Goal: Task Accomplishment & Management: Use online tool/utility

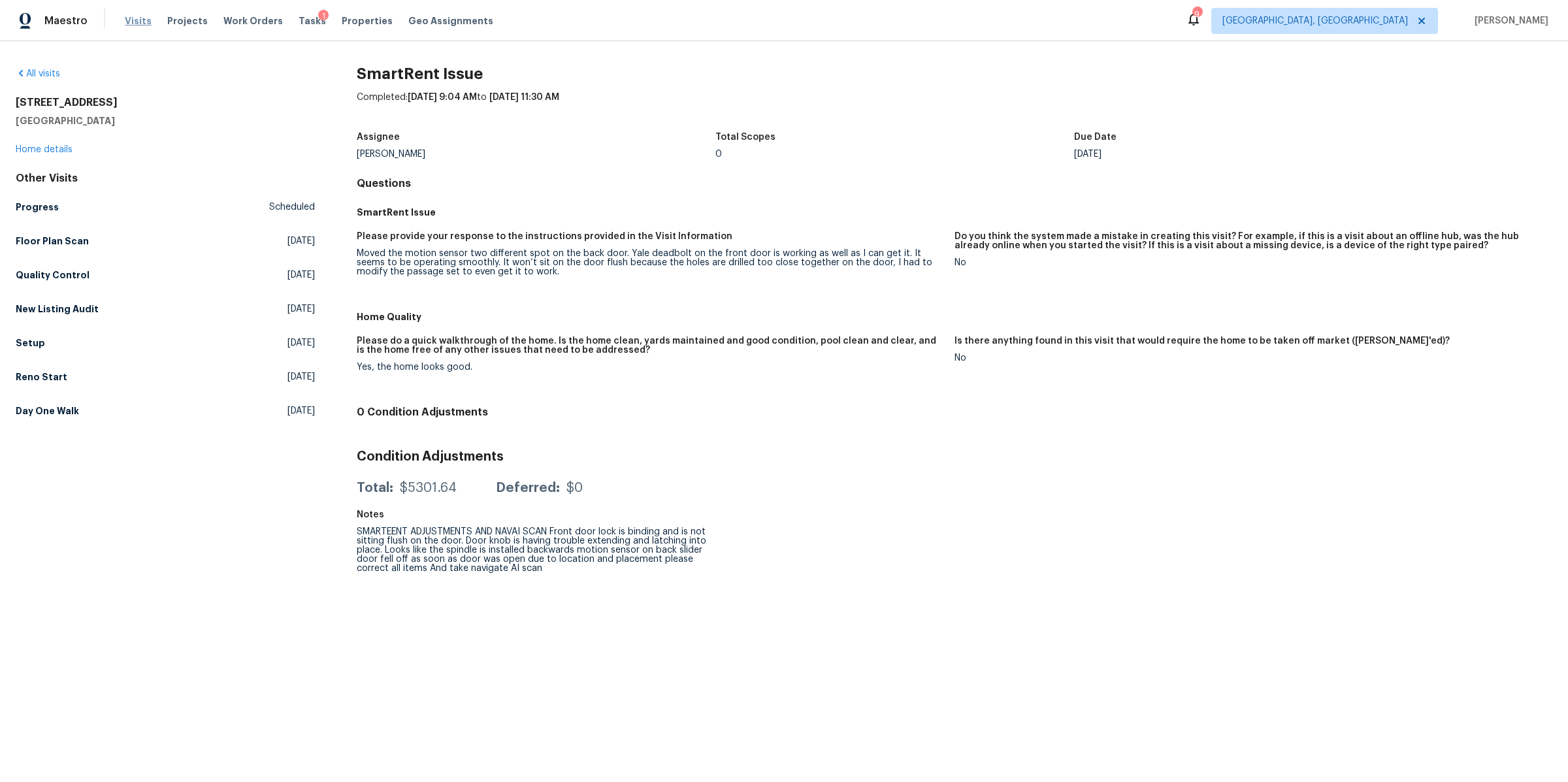
click at [129, 14] on span "Visits" at bounding box center [138, 20] width 27 height 13
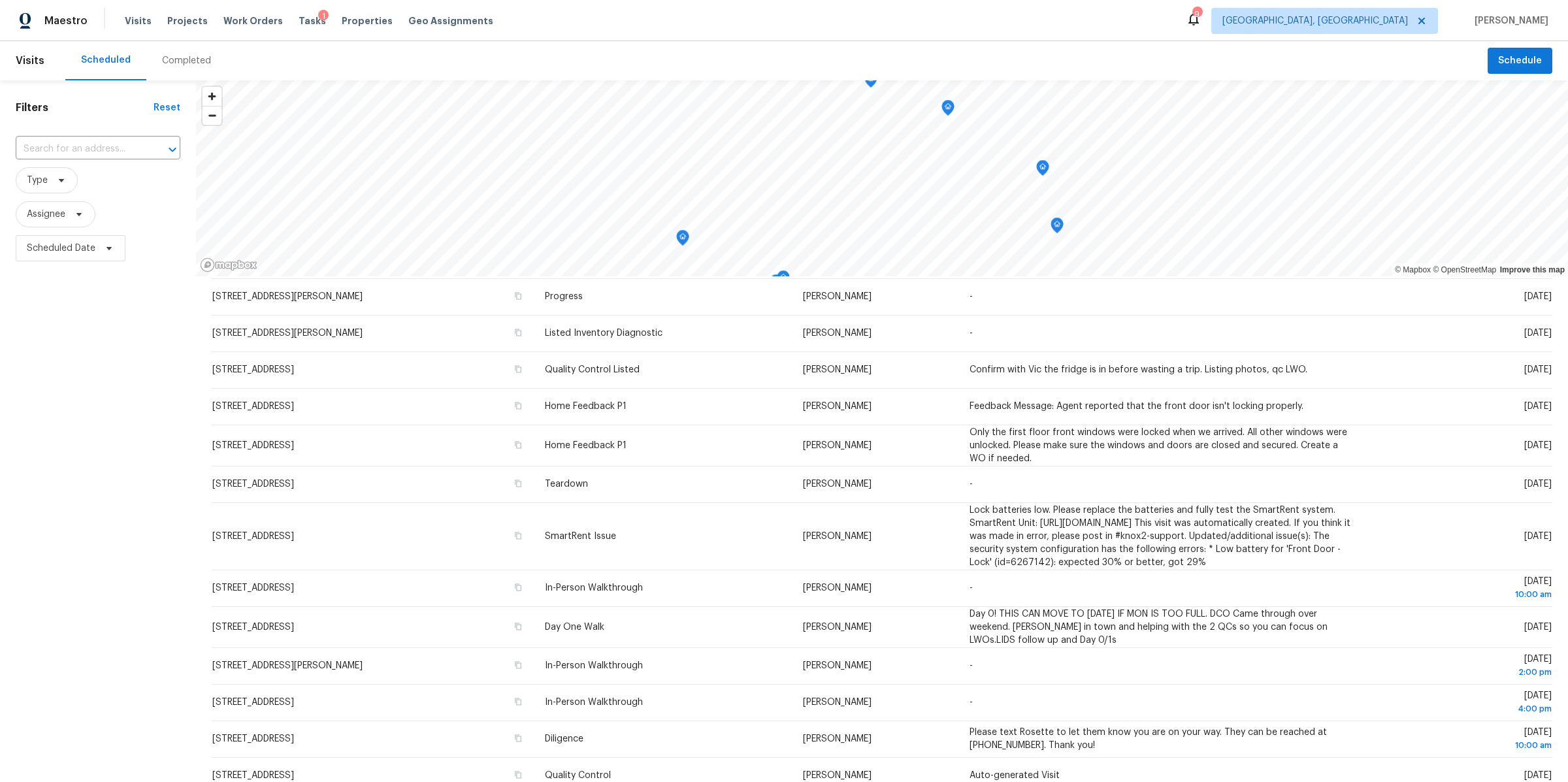
scroll to position [120, 0]
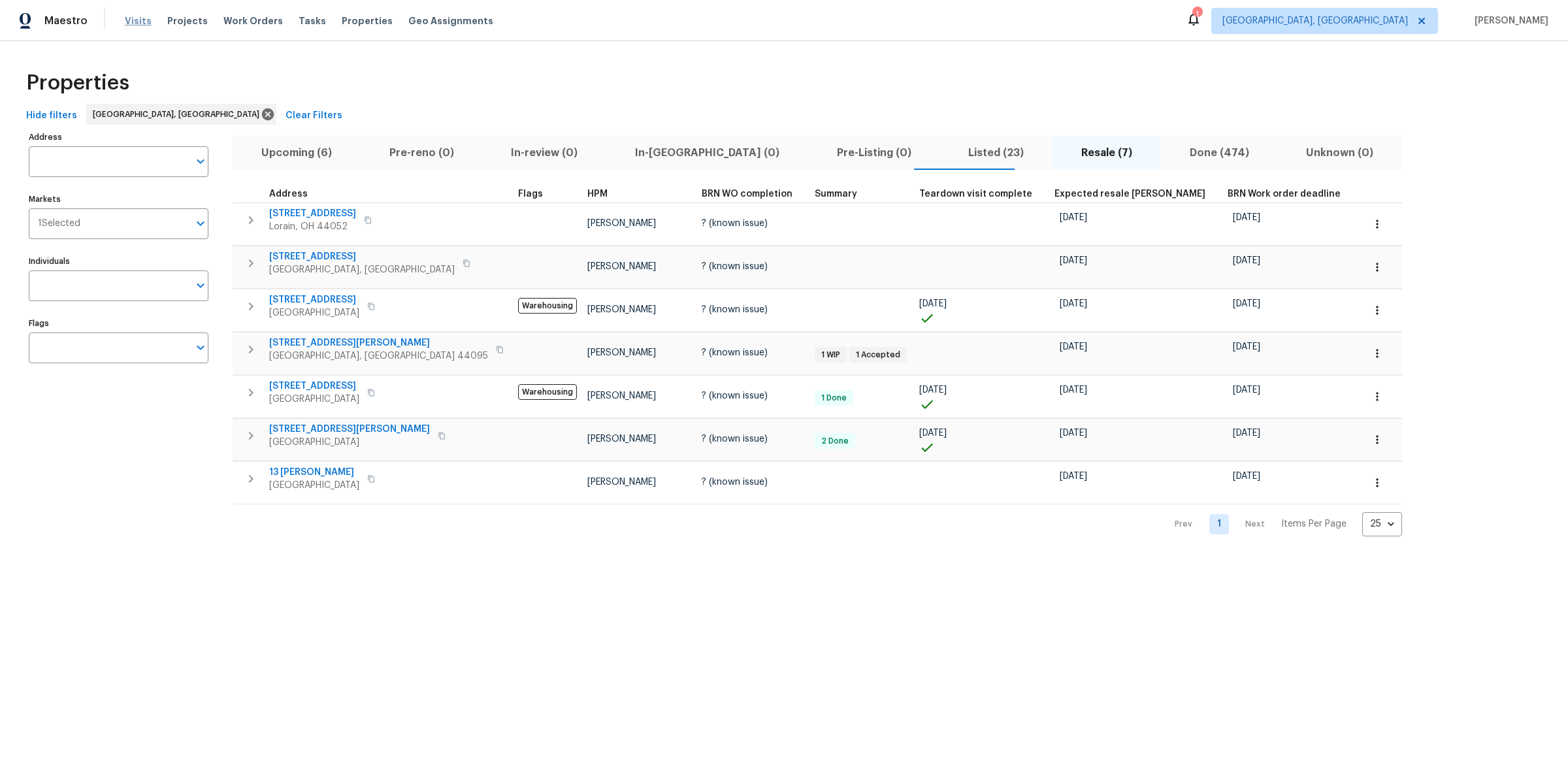
click at [134, 14] on span "Visits" at bounding box center [138, 20] width 27 height 13
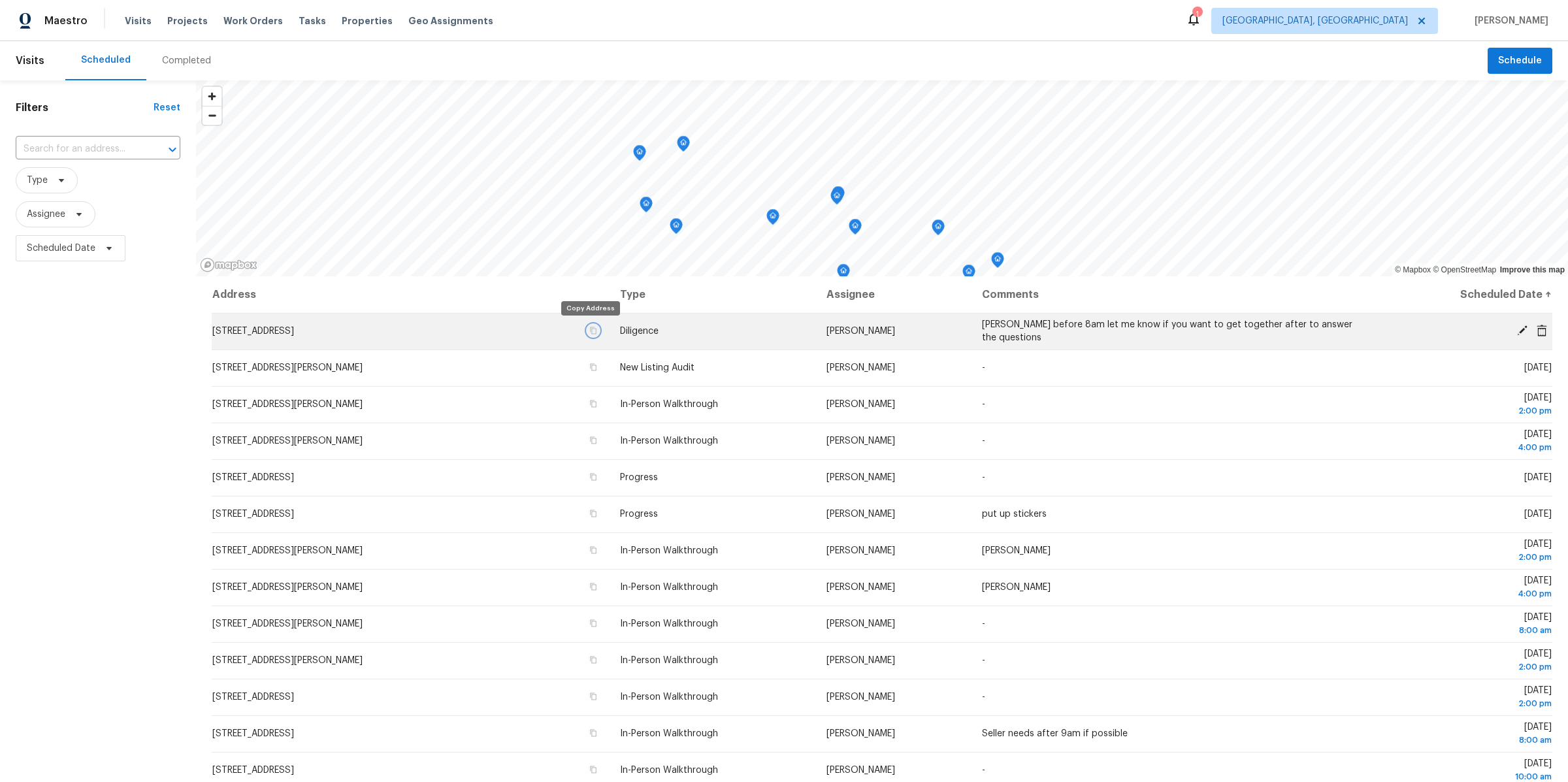
click at [589, 331] on icon "button" at bounding box center [593, 330] width 8 height 8
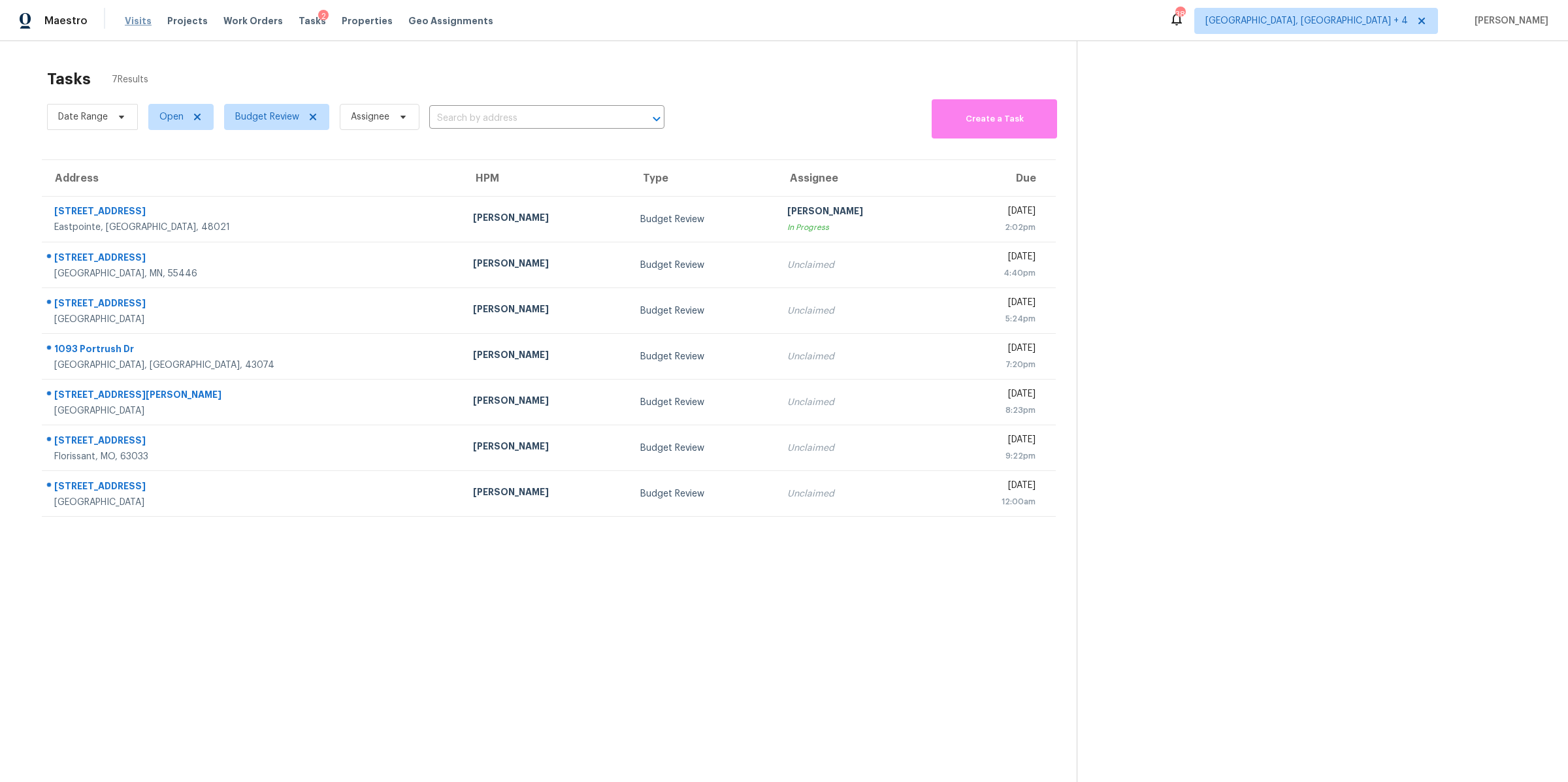
click at [142, 21] on span "Visits" at bounding box center [138, 20] width 27 height 13
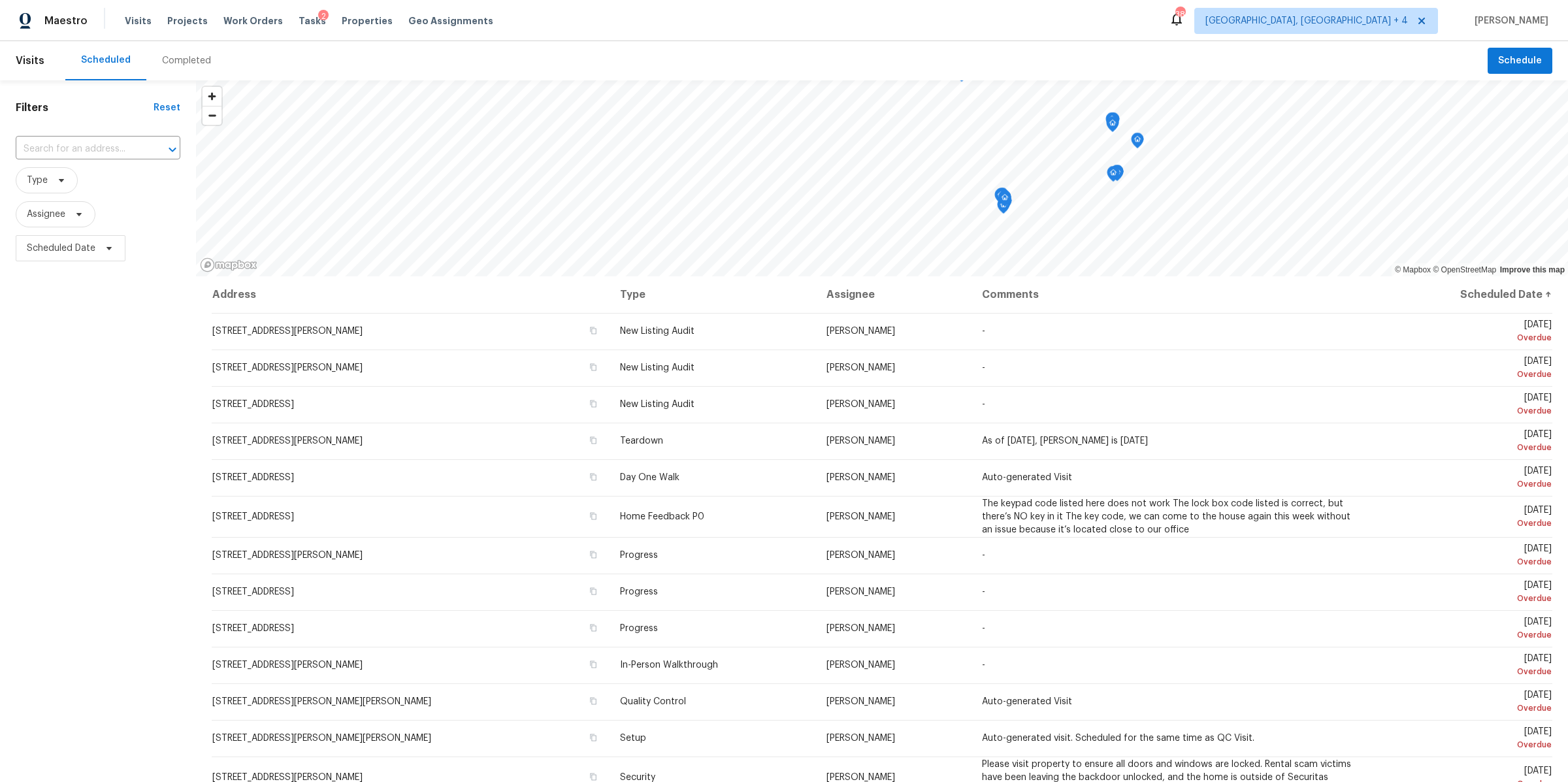
click at [167, 59] on div "Completed" at bounding box center [186, 61] width 49 height 13
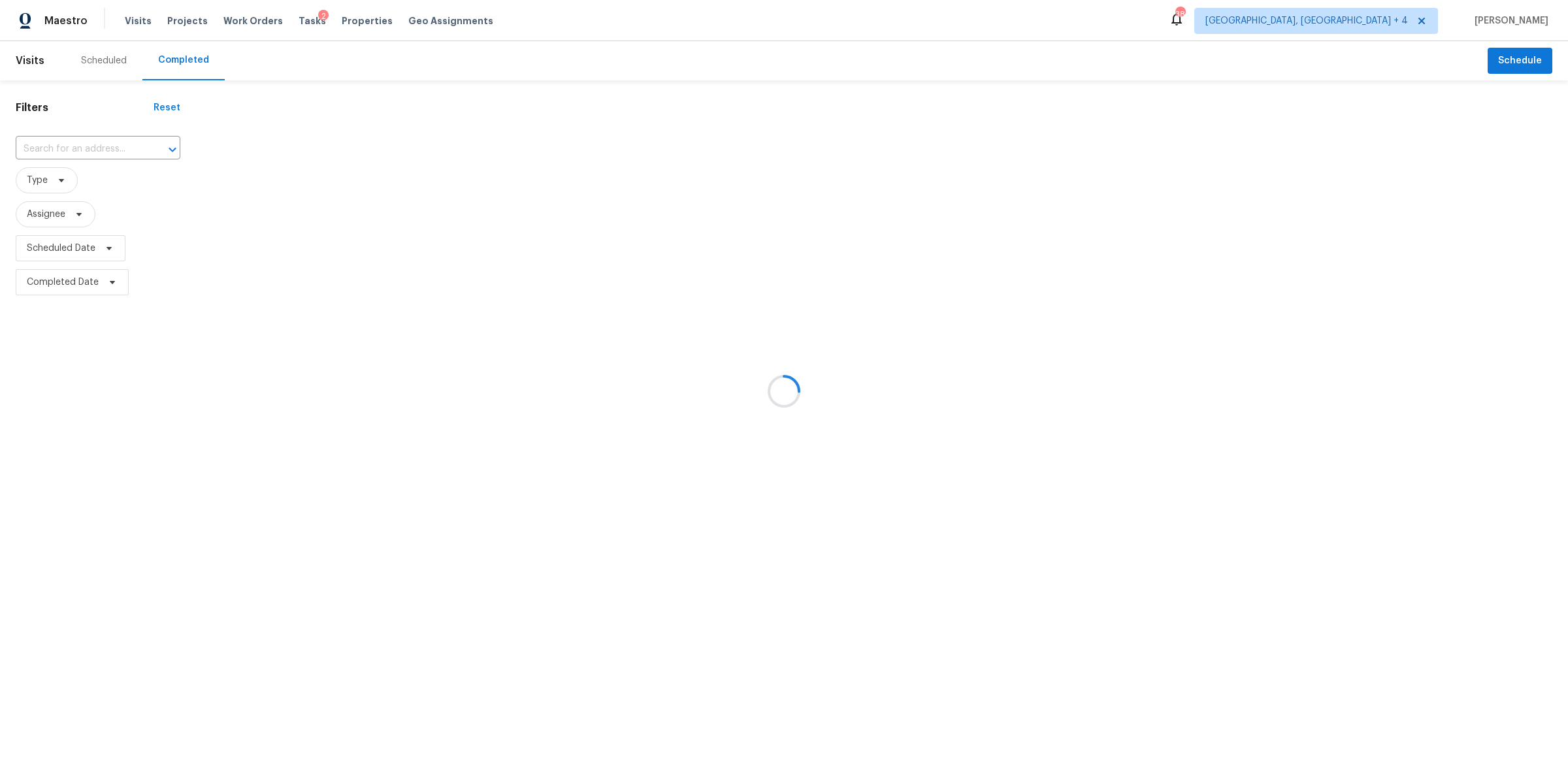
click at [126, 141] on div at bounding box center [784, 391] width 1568 height 782
click at [124, 149] on div at bounding box center [784, 391] width 1568 height 782
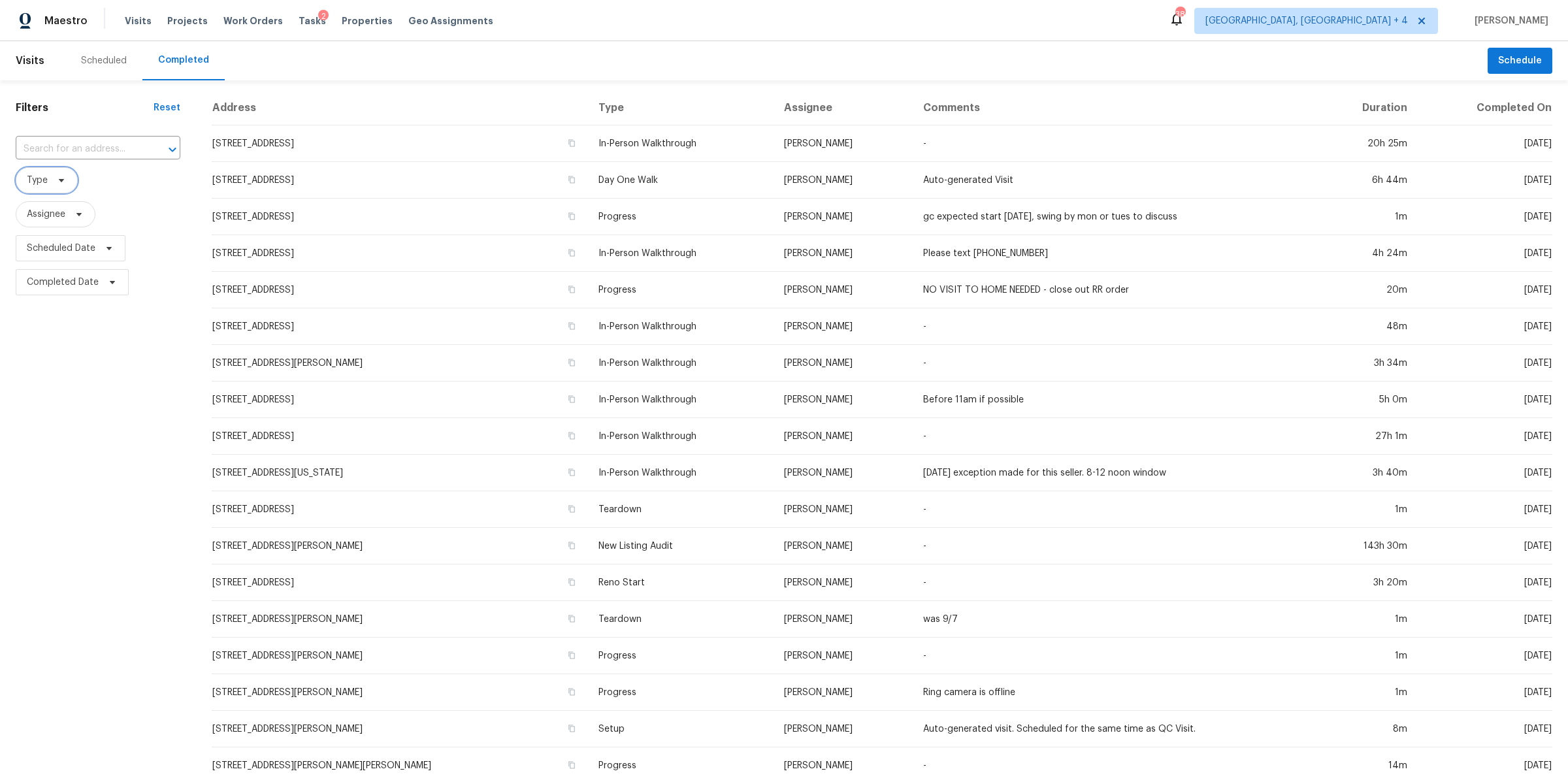
click at [49, 183] on span "Type" at bounding box center [46, 180] width 62 height 26
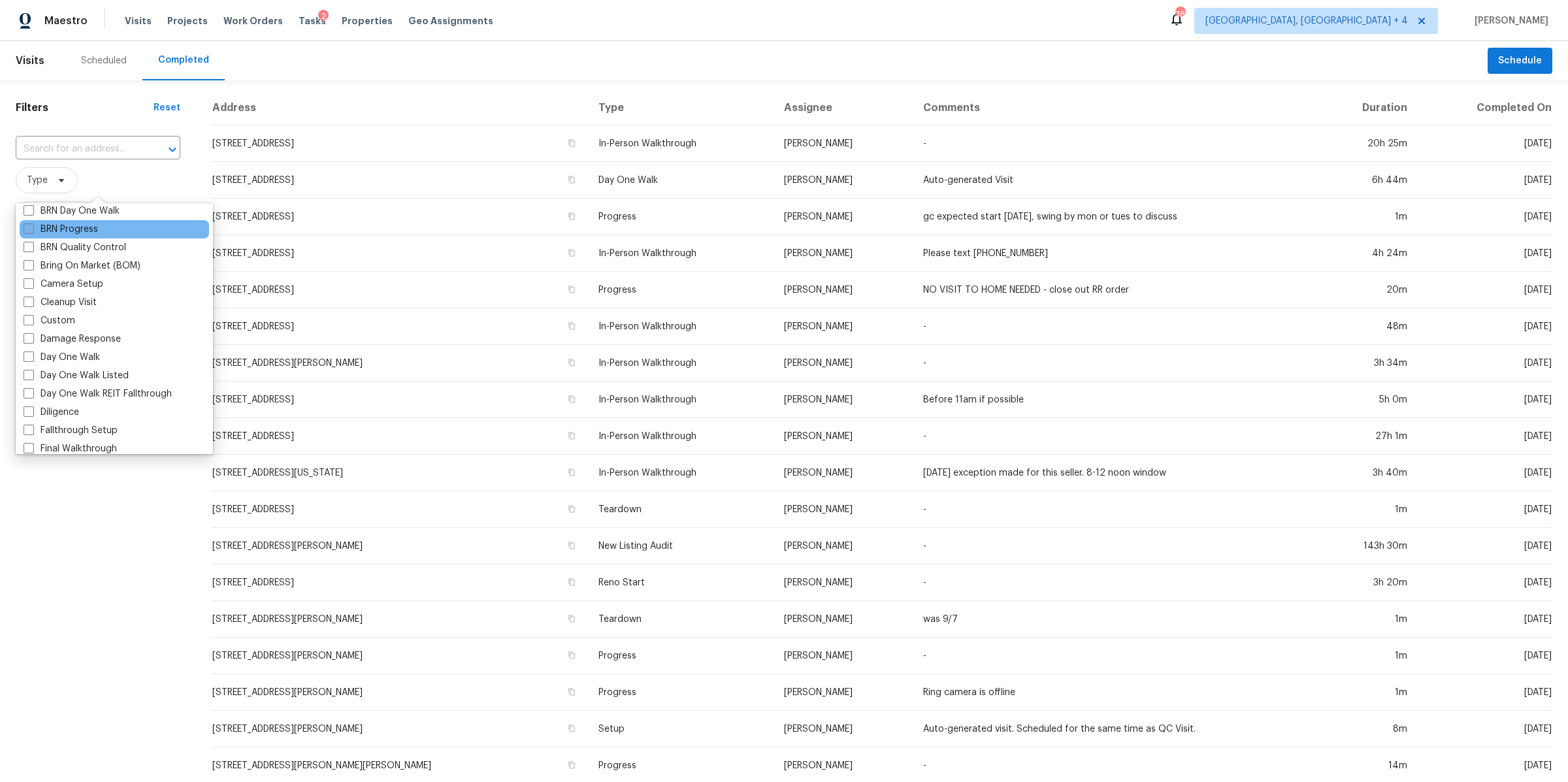
scroll to position [100, 0]
click at [35, 405] on label "Diligence" at bounding box center [51, 408] width 56 height 13
click at [32, 405] on input "Diligence" at bounding box center [28, 405] width 9 height 9
checkbox input "true"
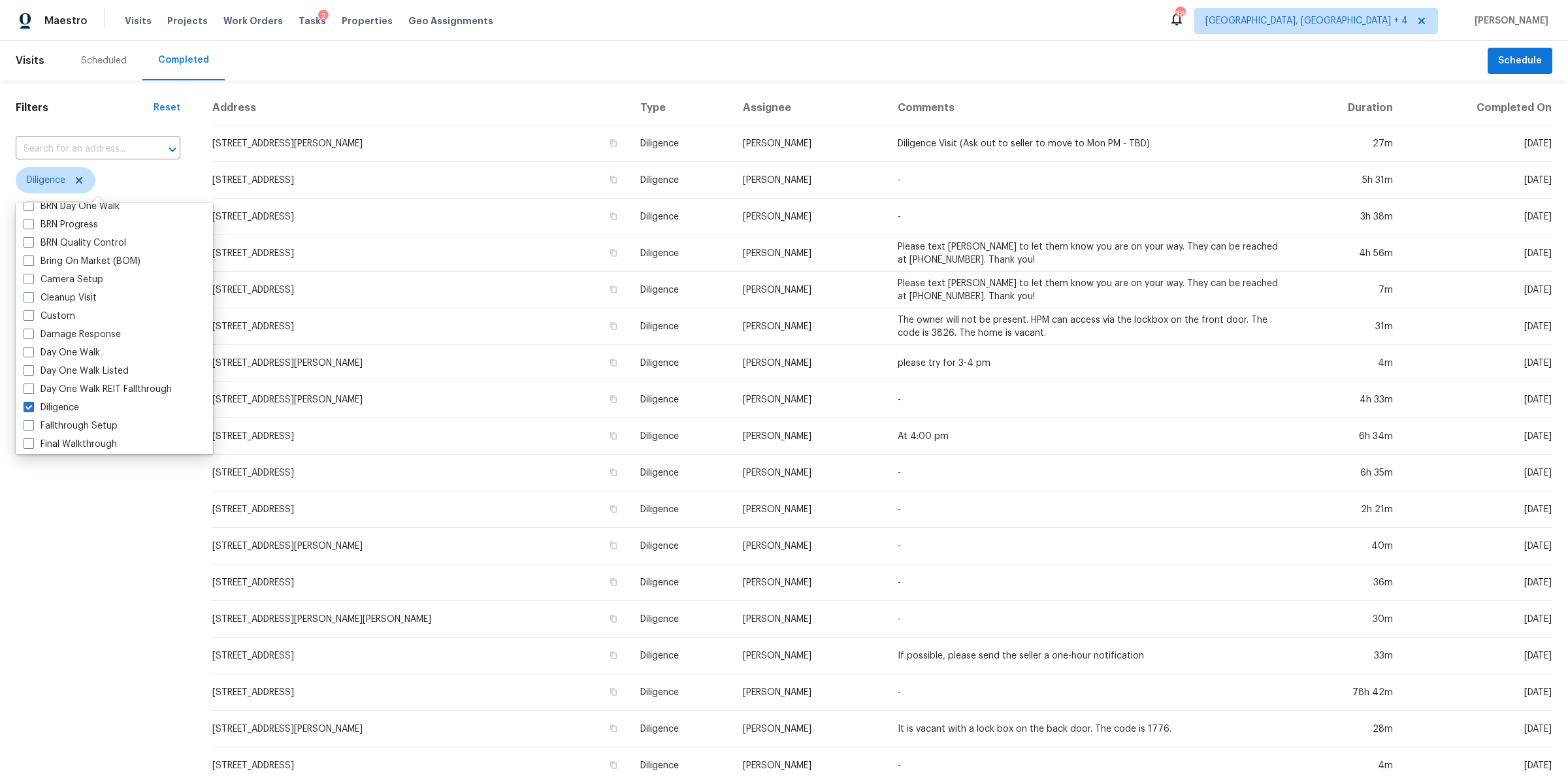
click at [99, 583] on div "Filters Reset ​ Diligence Assignee Scheduled Date Completed Date" at bounding box center [98, 486] width 196 height 812
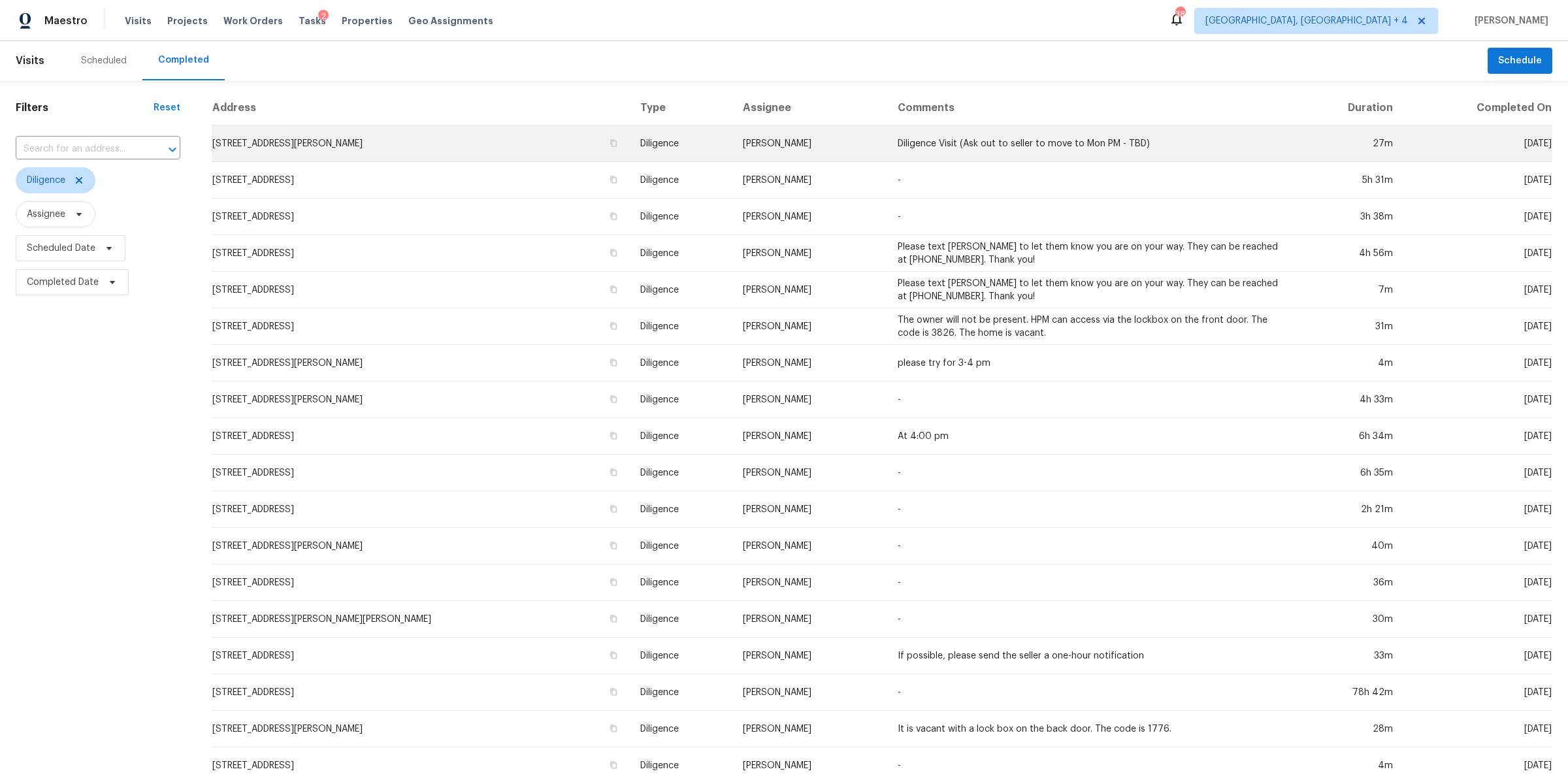
click at [507, 153] on td "[STREET_ADDRESS][PERSON_NAME]" at bounding box center [421, 144] width 418 height 37
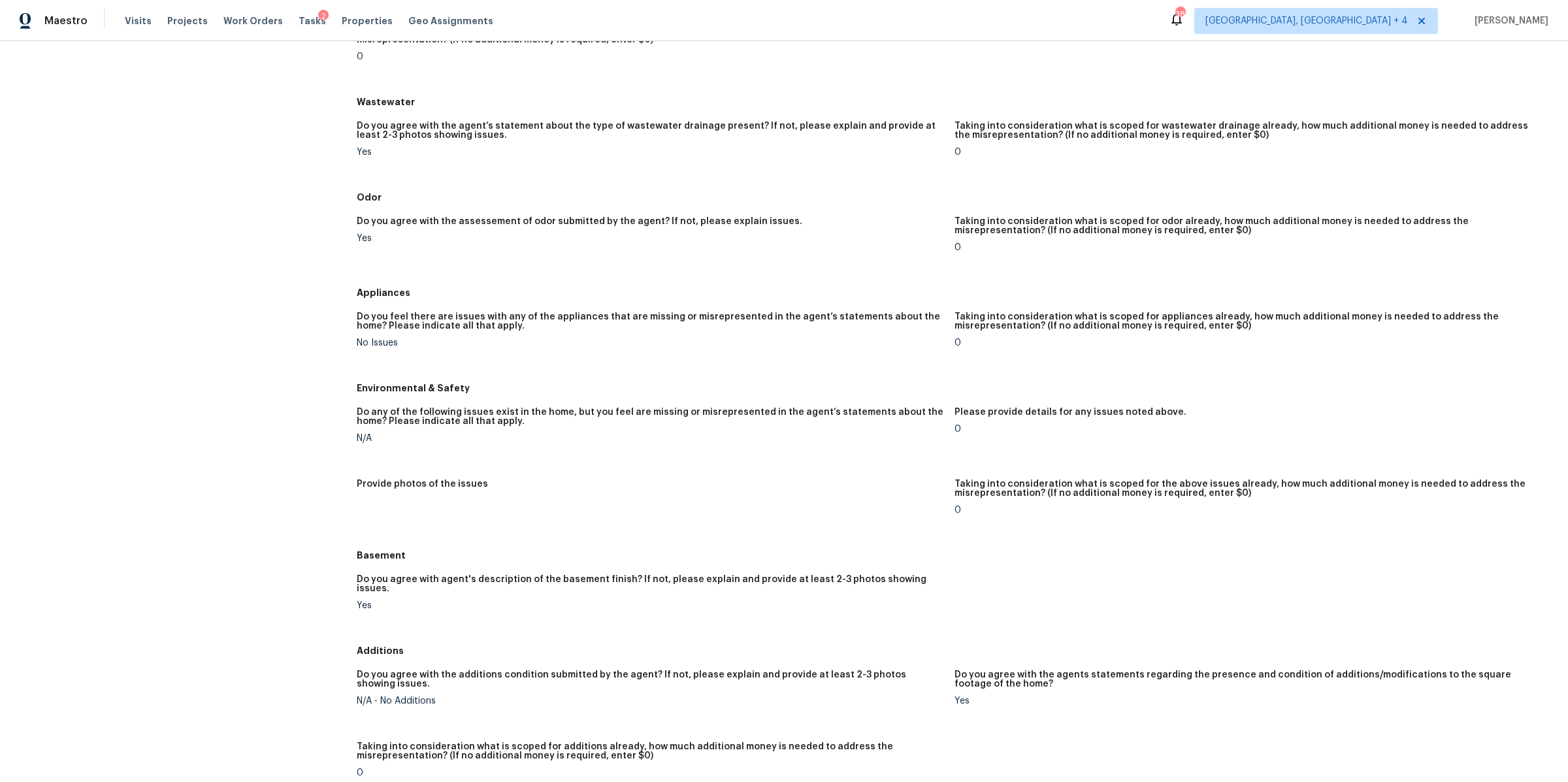
scroll to position [851, 0]
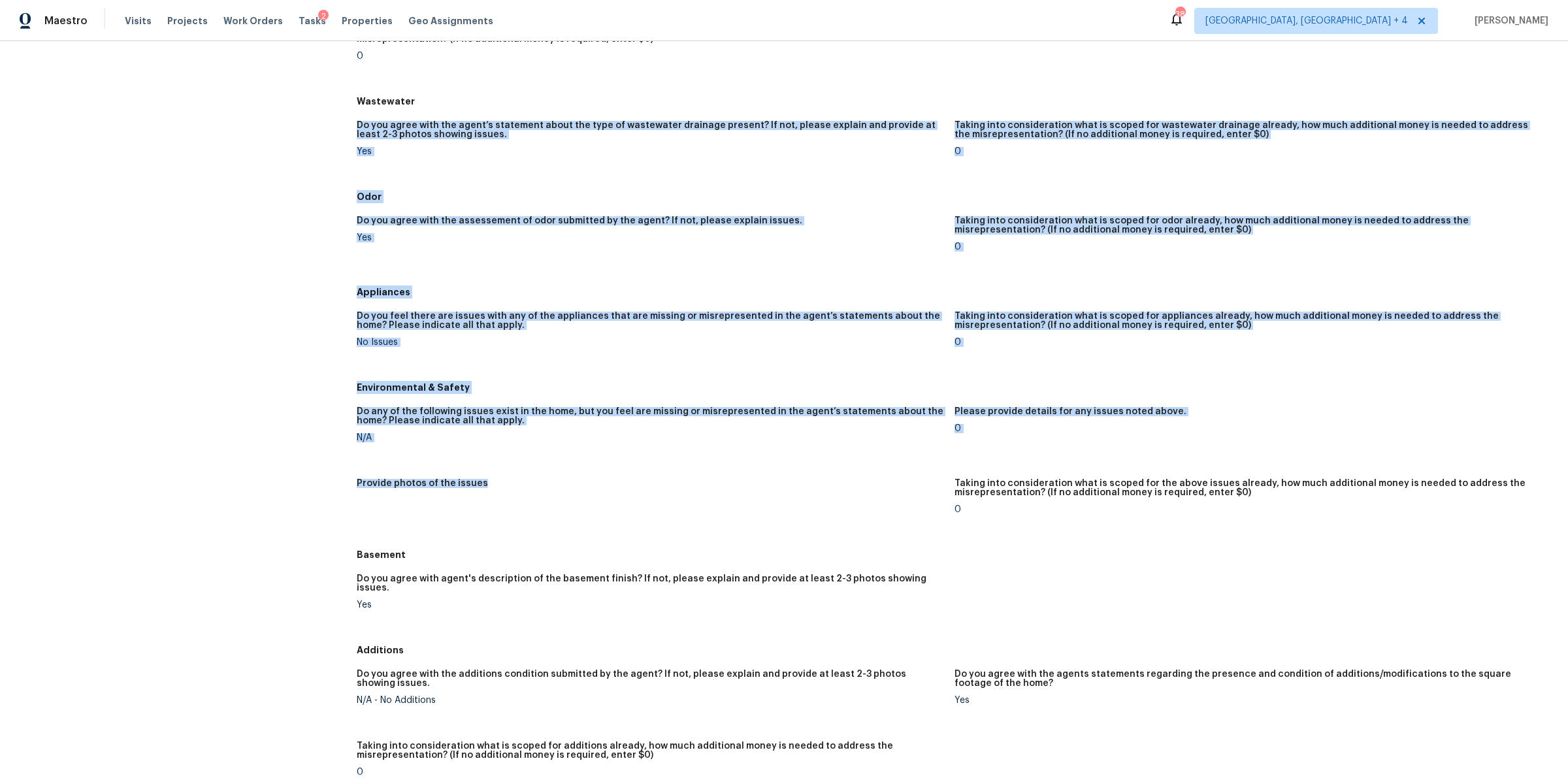
drag, startPoint x: 493, startPoint y: 97, endPoint x: 617, endPoint y: 492, distance: 414.0
click at [617, 492] on div "Landscaping Do you agree with the agent’s rating of the landscaping, yard, pati…" at bounding box center [955, 219] width 1195 height 1740
click at [617, 492] on div "Provide photos of the issues" at bounding box center [650, 488] width 587 height 17
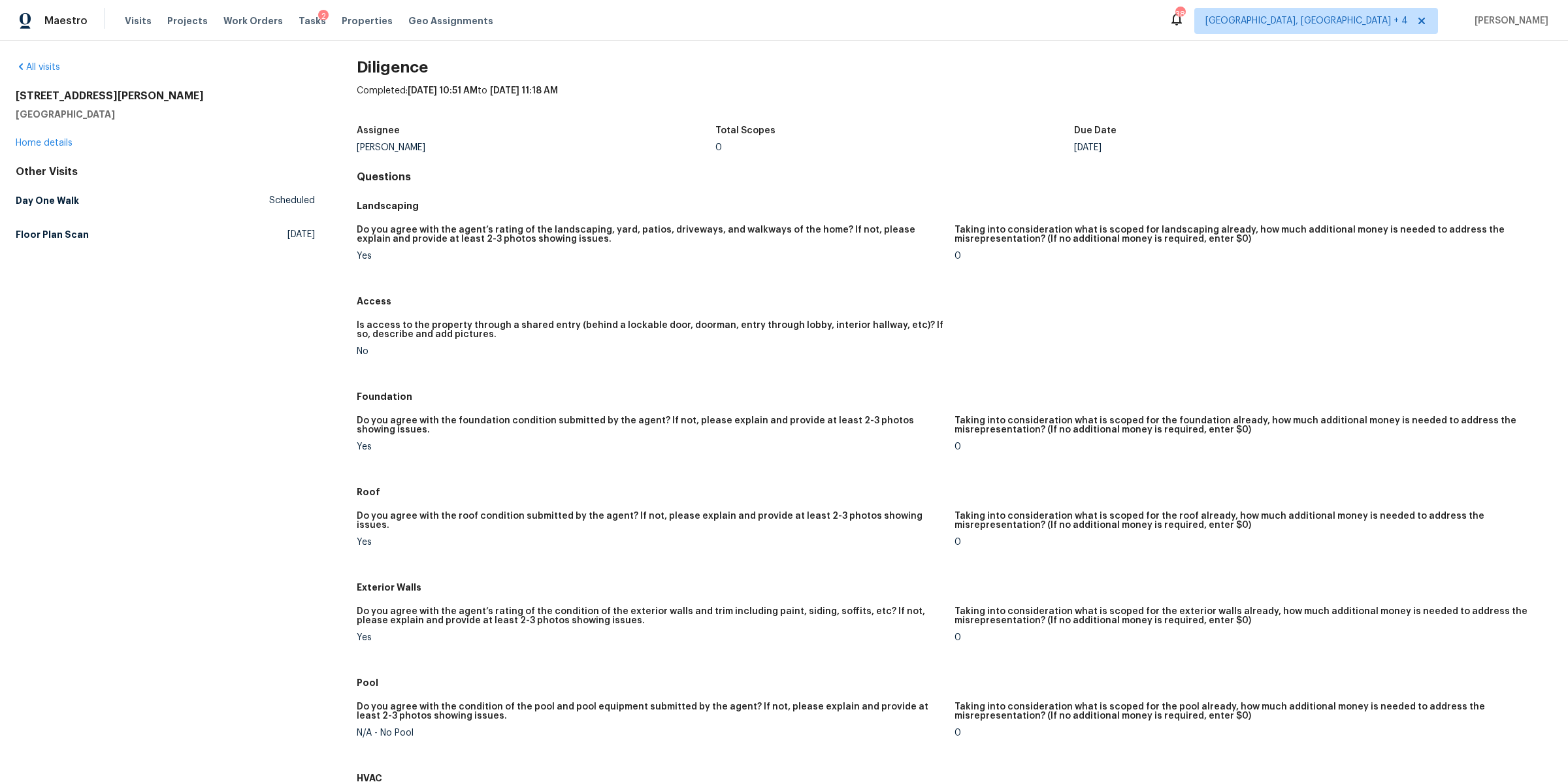
scroll to position [0, 0]
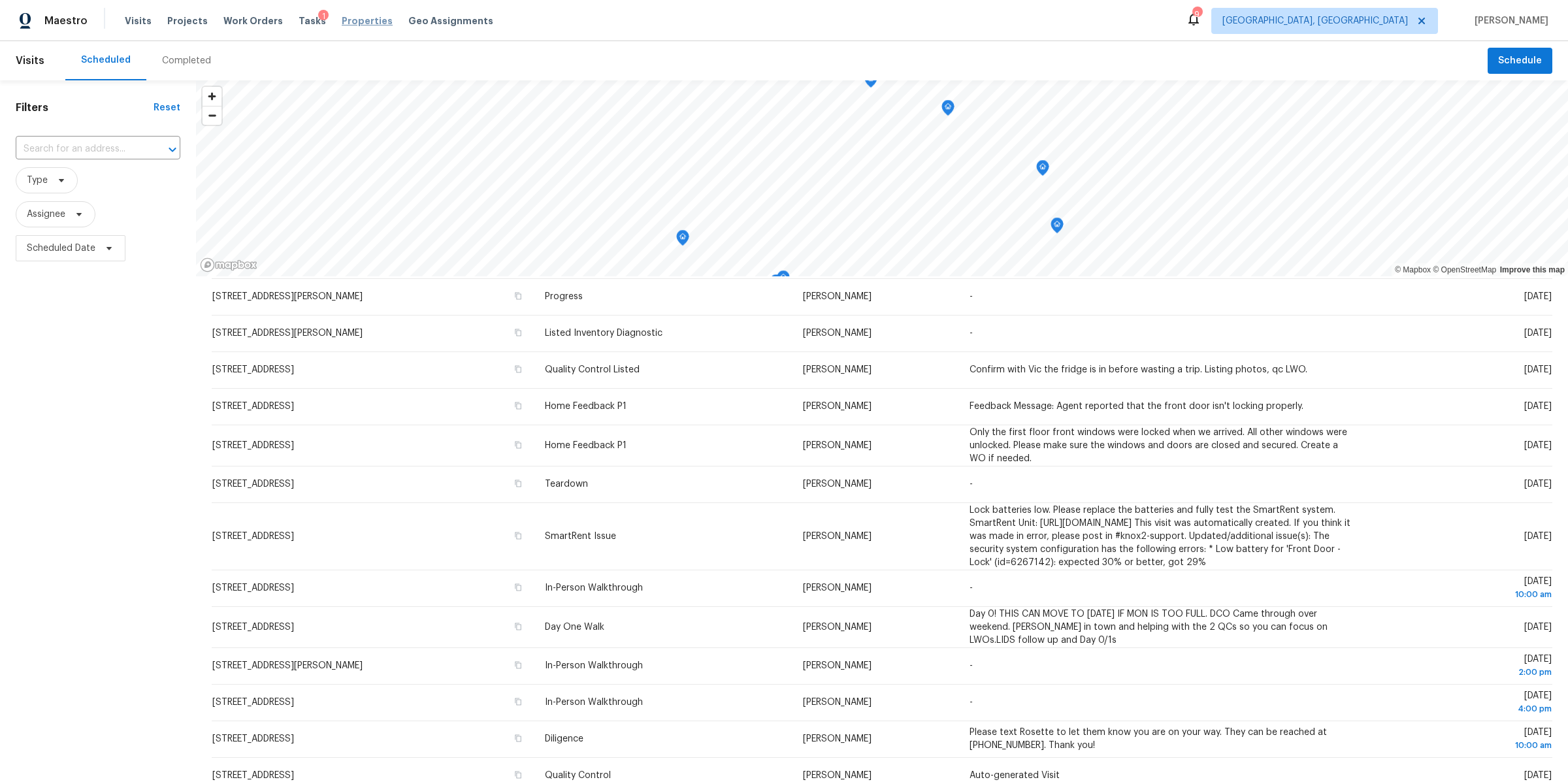
click at [342, 21] on span "Properties" at bounding box center [367, 20] width 51 height 13
